Goal: Check status: Check status

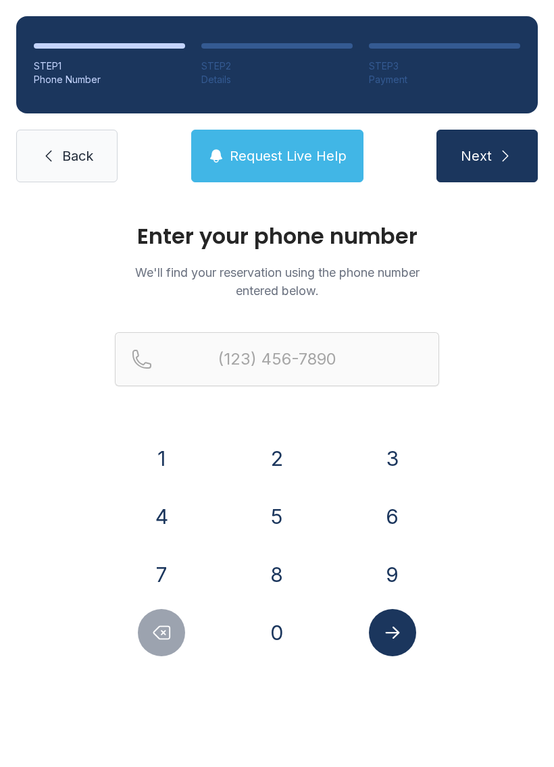
click at [392, 570] on button "9" at bounding box center [392, 574] width 47 height 47
click at [267, 509] on button "5" at bounding box center [276, 516] width 47 height 47
click at [158, 511] on button "4" at bounding box center [161, 516] width 47 height 47
click at [398, 506] on button "6" at bounding box center [392, 516] width 47 height 47
click at [384, 459] on button "3" at bounding box center [392, 458] width 47 height 47
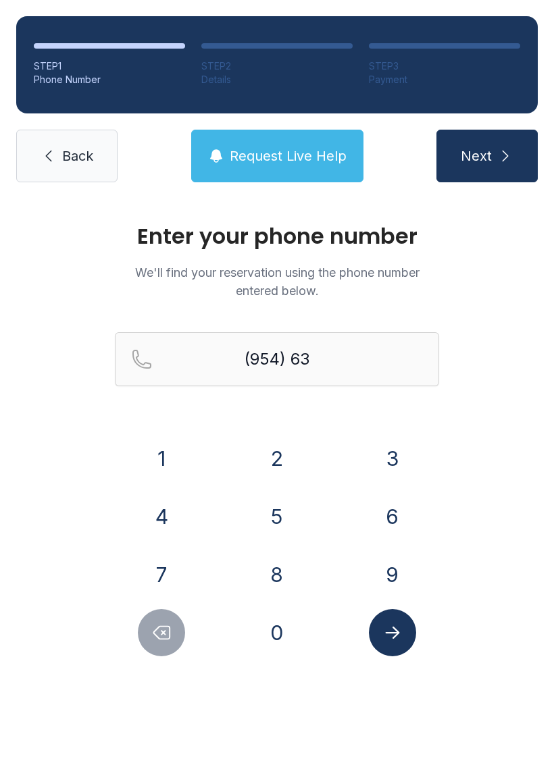
click at [257, 449] on button "2" at bounding box center [276, 458] width 47 height 47
click at [396, 458] on button "3" at bounding box center [392, 458] width 47 height 47
click at [388, 573] on button "9" at bounding box center [392, 574] width 47 height 47
click at [388, 572] on button "9" at bounding box center [392, 574] width 47 height 47
click at [383, 459] on button "3" at bounding box center [392, 458] width 47 height 47
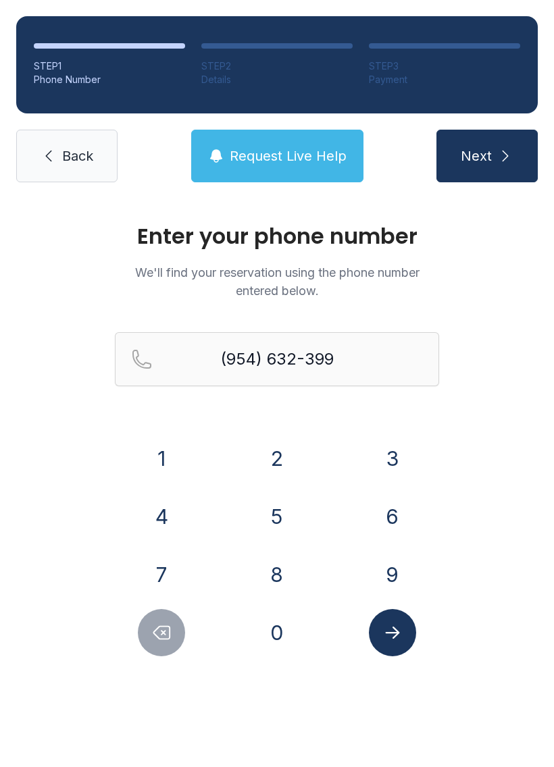
type input "[PHONE_NUMBER]"
click at [393, 629] on icon "Submit lookup form" at bounding box center [392, 633] width 20 height 20
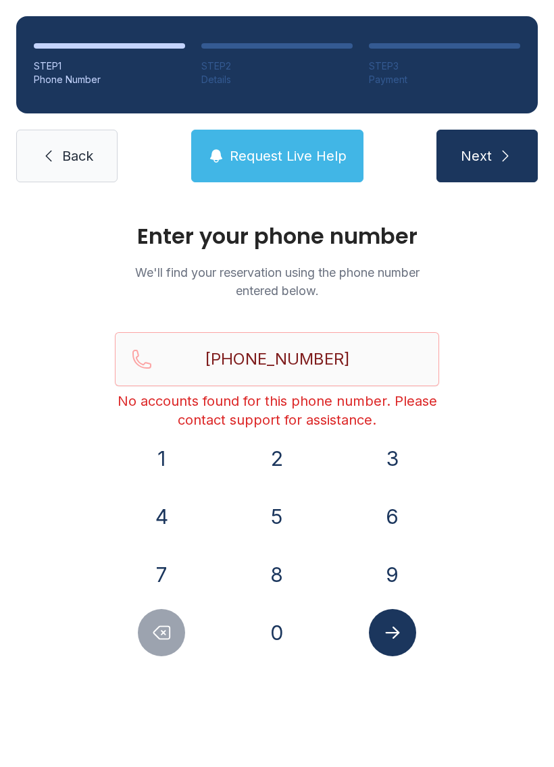
click at [60, 151] on link "Back" at bounding box center [66, 156] width 101 height 53
